Goal: Find specific page/section: Find specific page/section

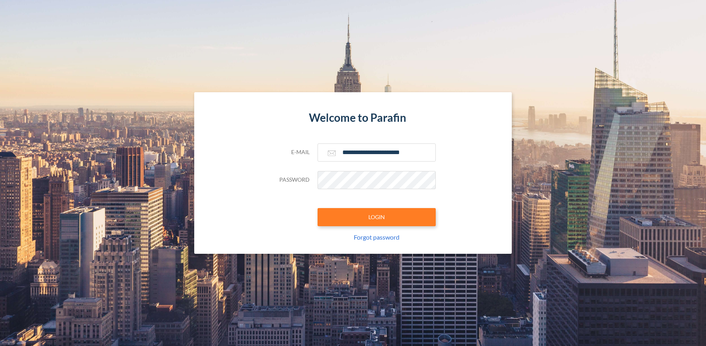
type input "**********"
click at [376, 217] on button "LOGIN" at bounding box center [377, 217] width 118 height 18
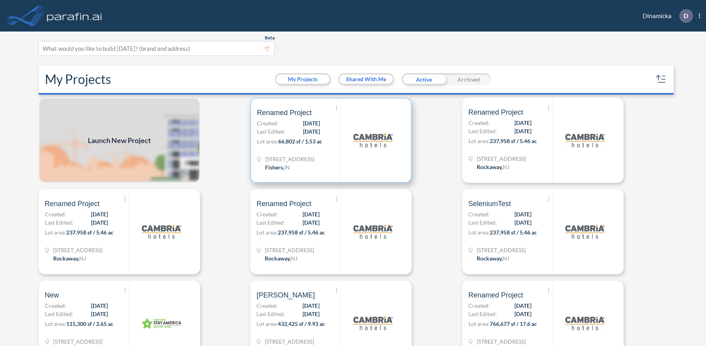
scroll to position [2, 0]
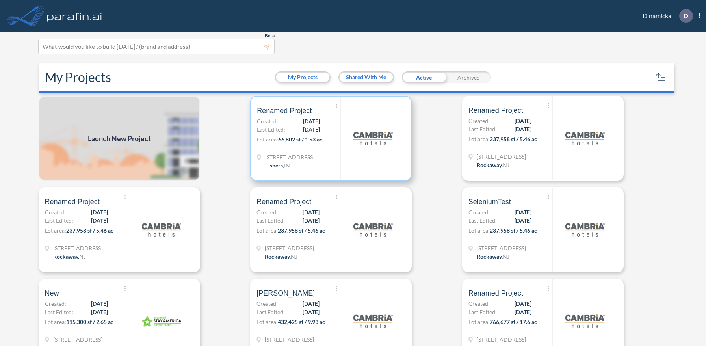
click at [331, 138] on p "Lot area: 66,802 sf / 1.53 ac" at bounding box center [299, 140] width 84 height 11
